Goal: Information Seeking & Learning: Learn about a topic

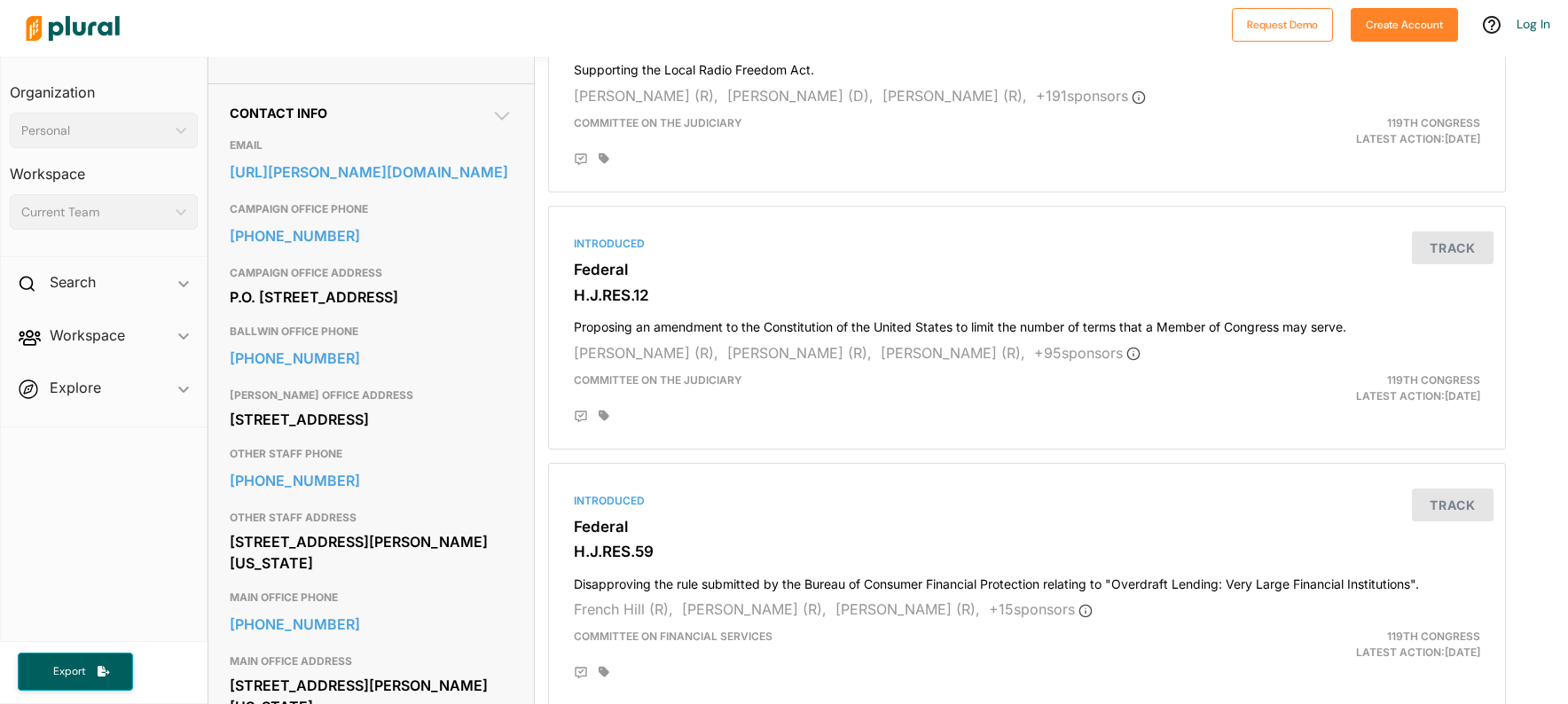
scroll to position [532, 0]
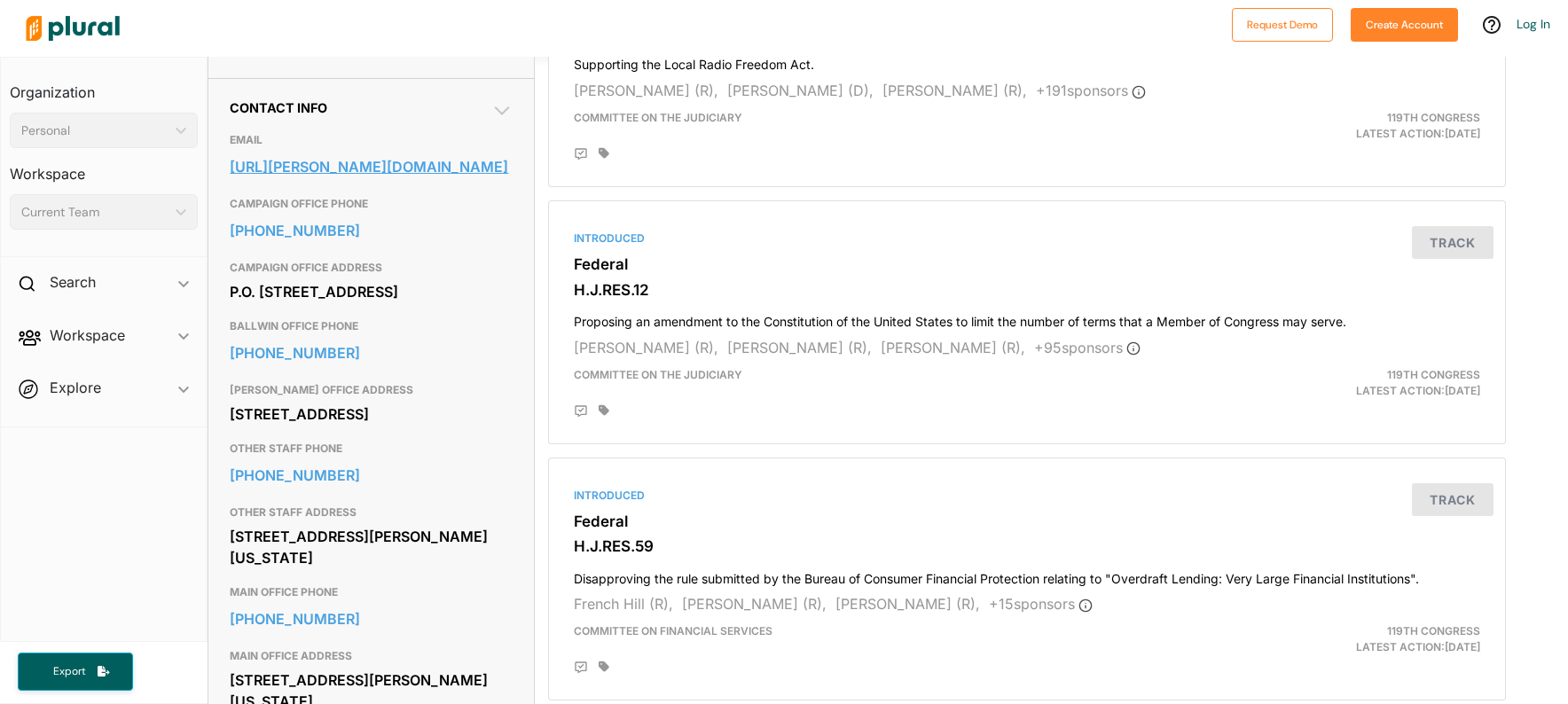
click at [297, 163] on link "[URL][PERSON_NAME][DOMAIN_NAME]" at bounding box center [371, 166] width 282 height 26
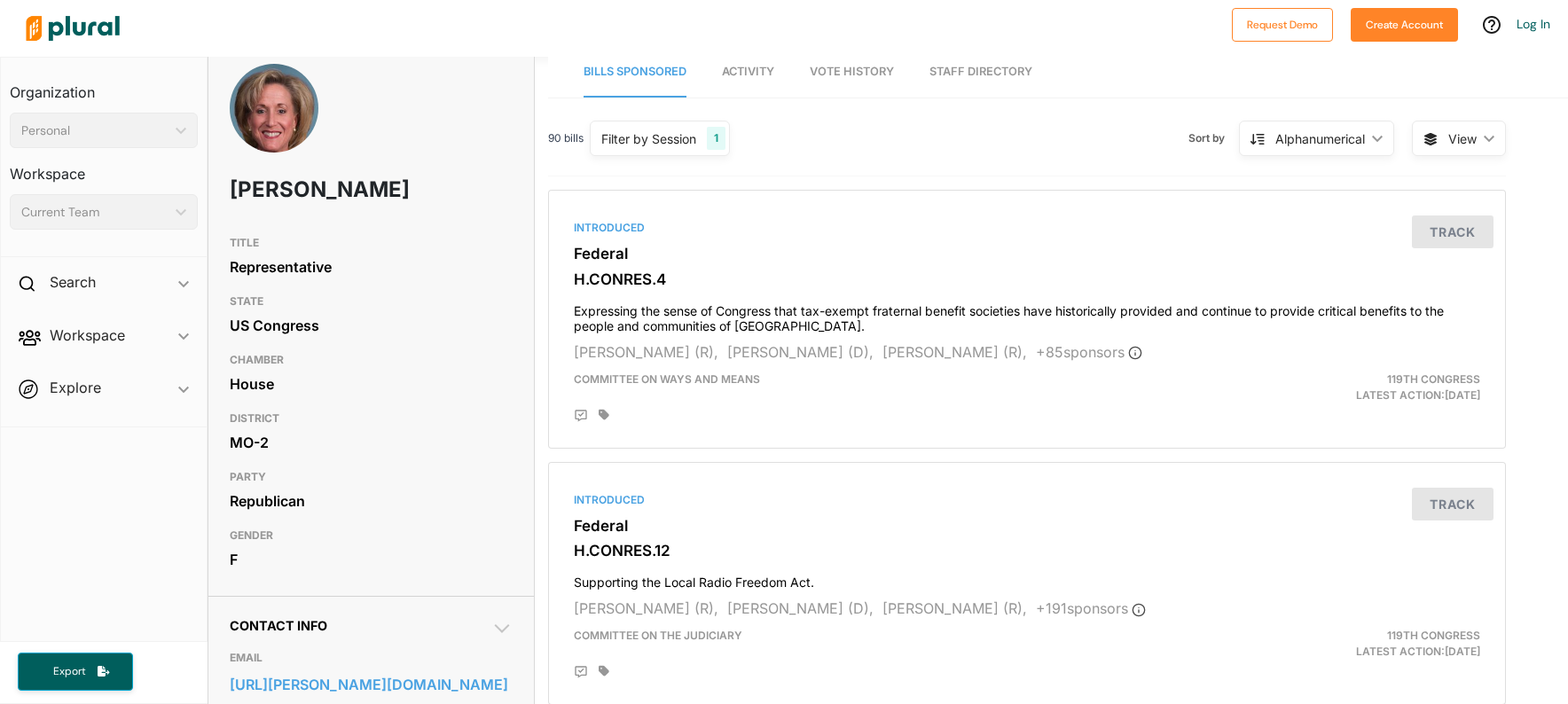
scroll to position [0, 0]
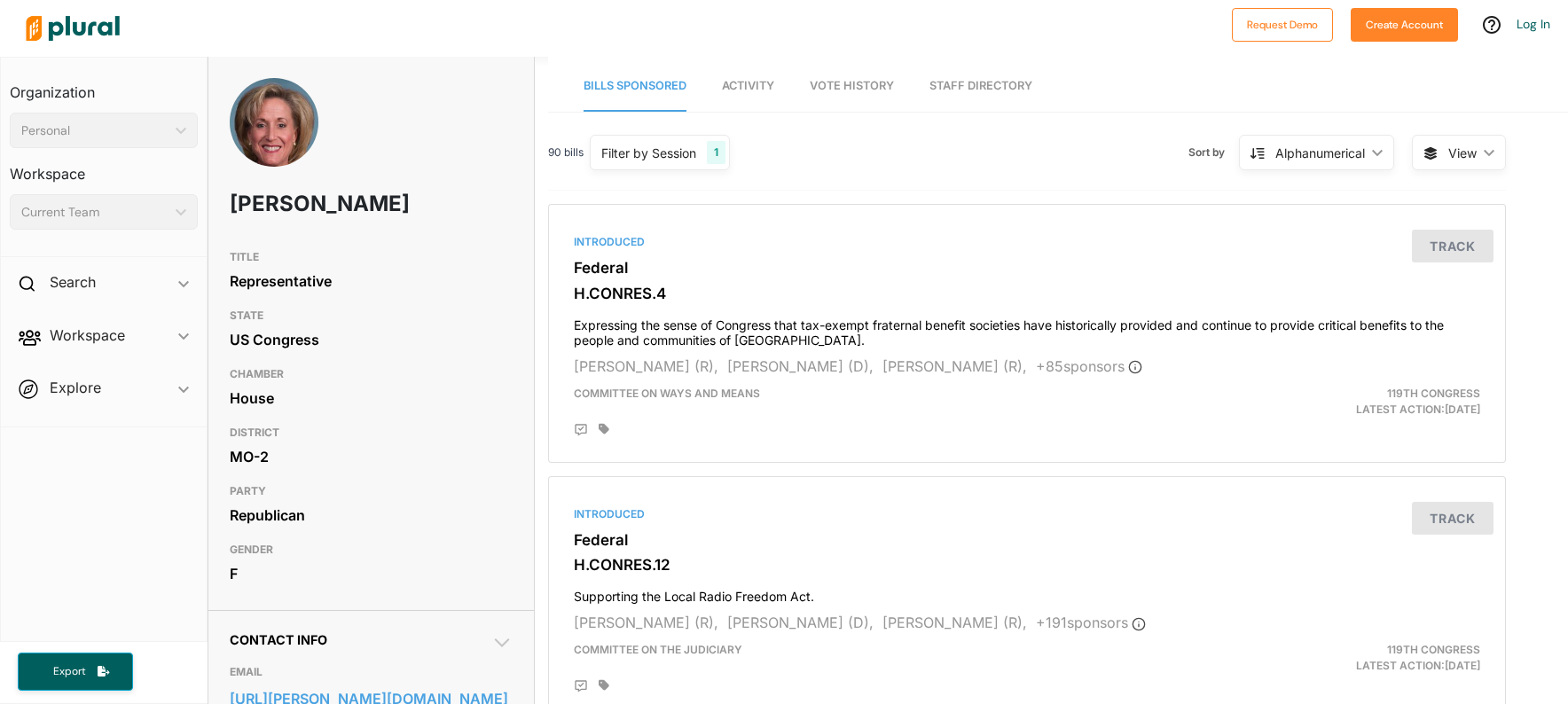
click at [181, 128] on icon "ic_keyboard_arrow_down" at bounding box center [177, 130] width 18 height 8
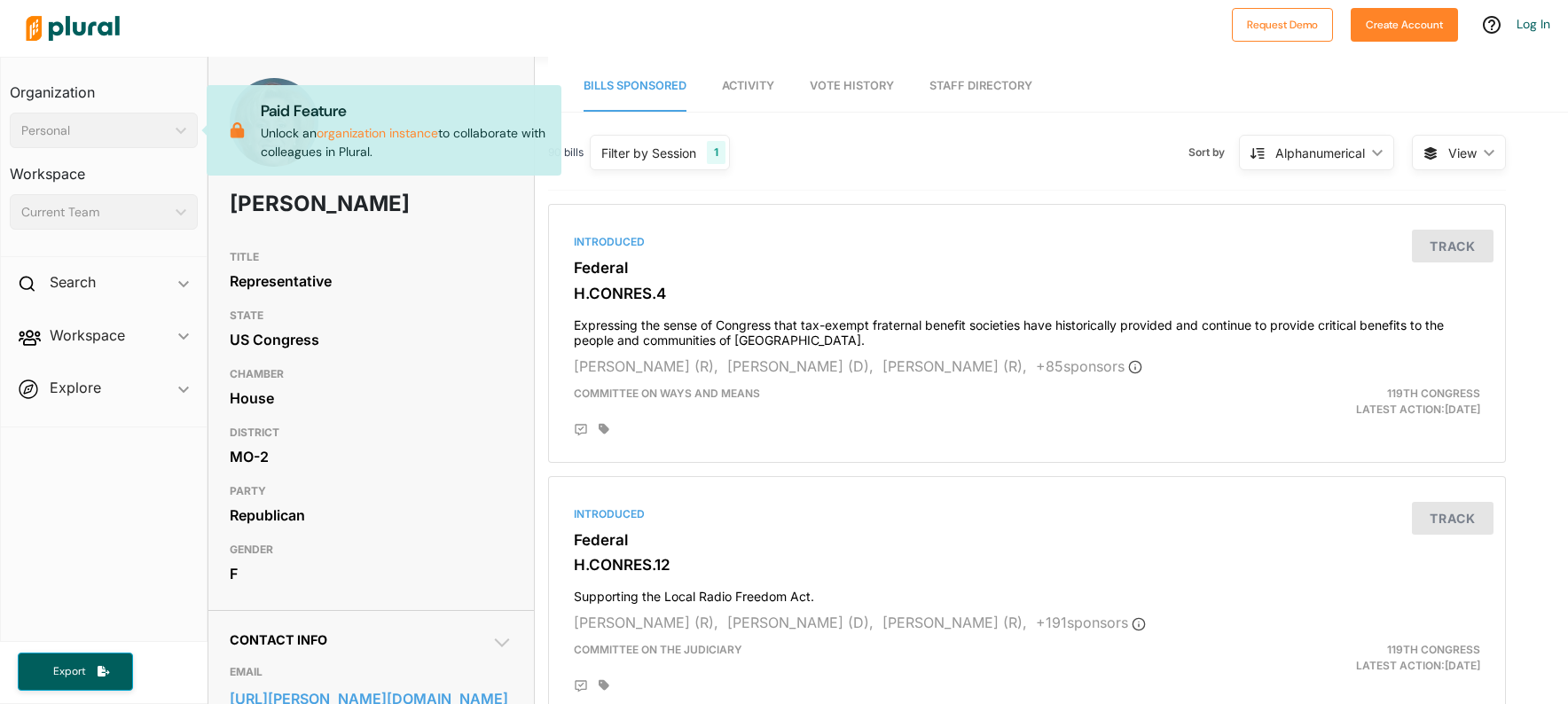
click at [139, 127] on div "Personal" at bounding box center [95, 130] width 147 height 19
click at [342, 261] on h3 "TITLE" at bounding box center [371, 257] width 282 height 22
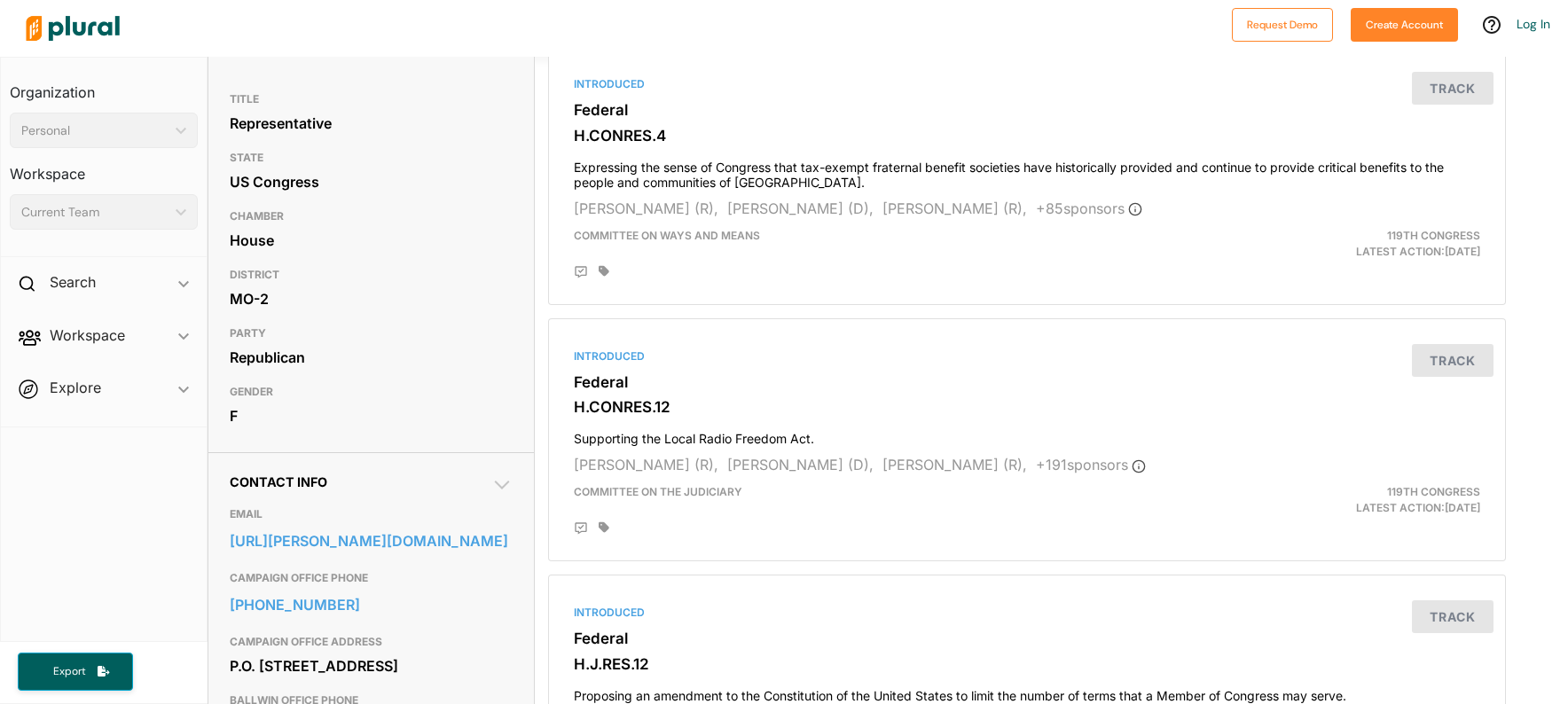
scroll to position [177, 0]
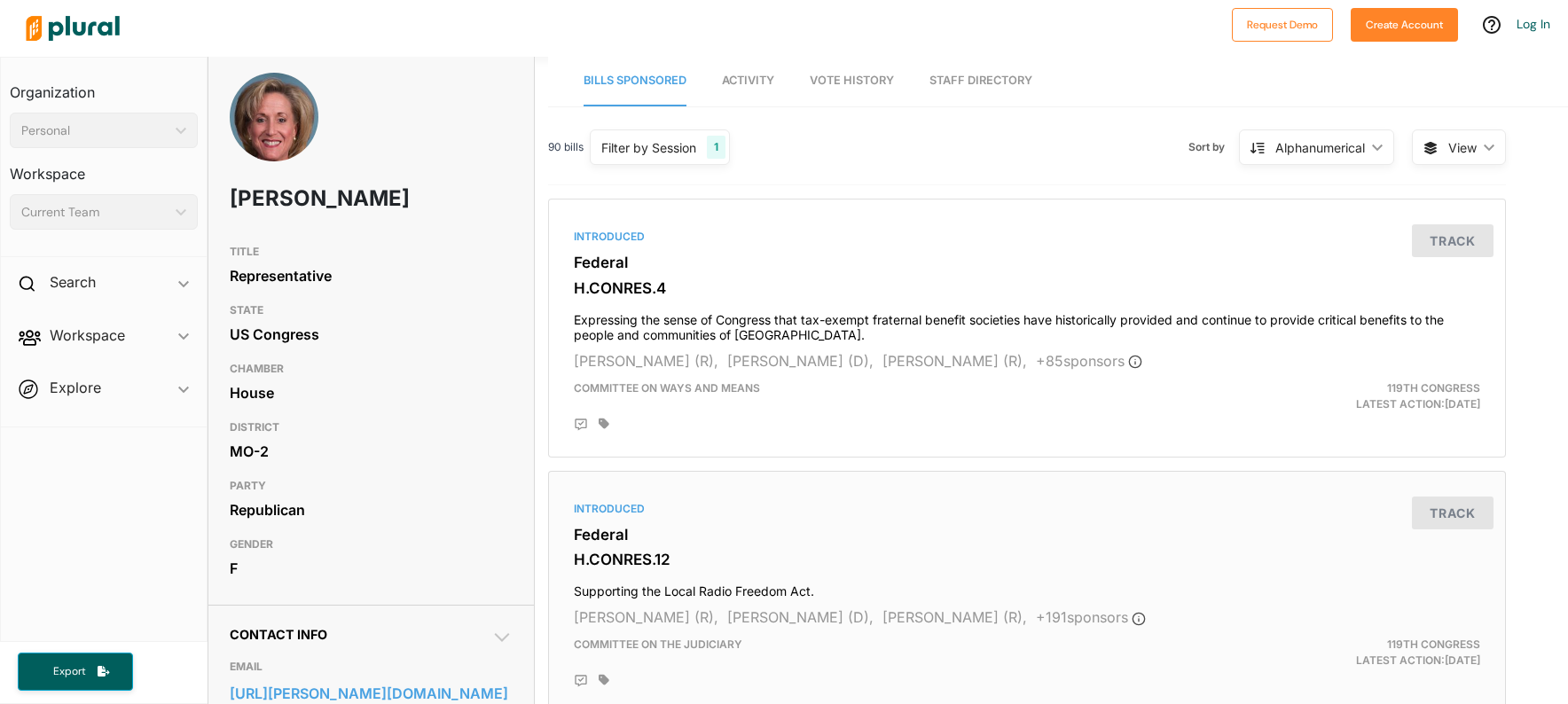
scroll to position [0, 0]
